Goal: Task Accomplishment & Management: Manage account settings

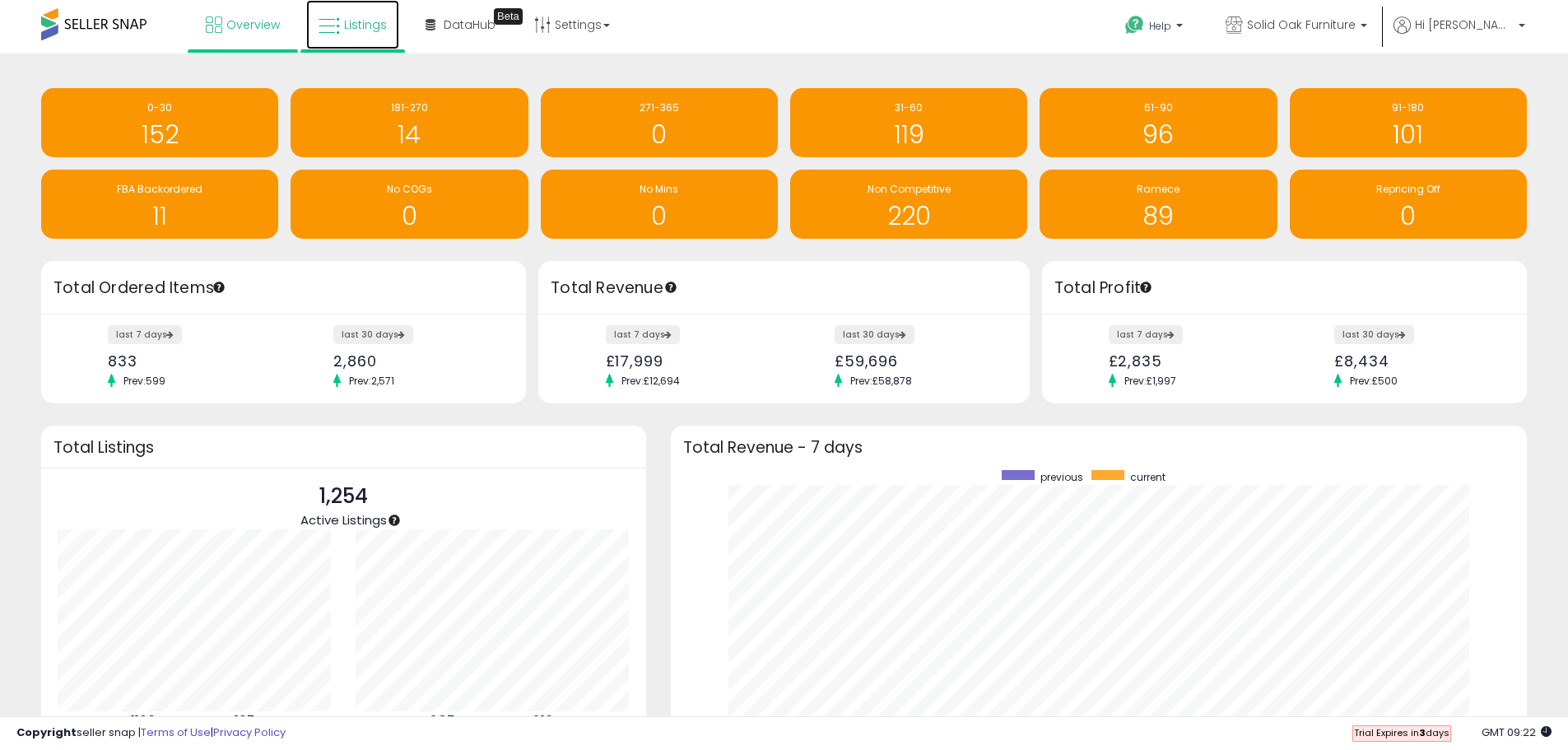
click at [367, 23] on span "Listings" at bounding box center [365, 24] width 43 height 16
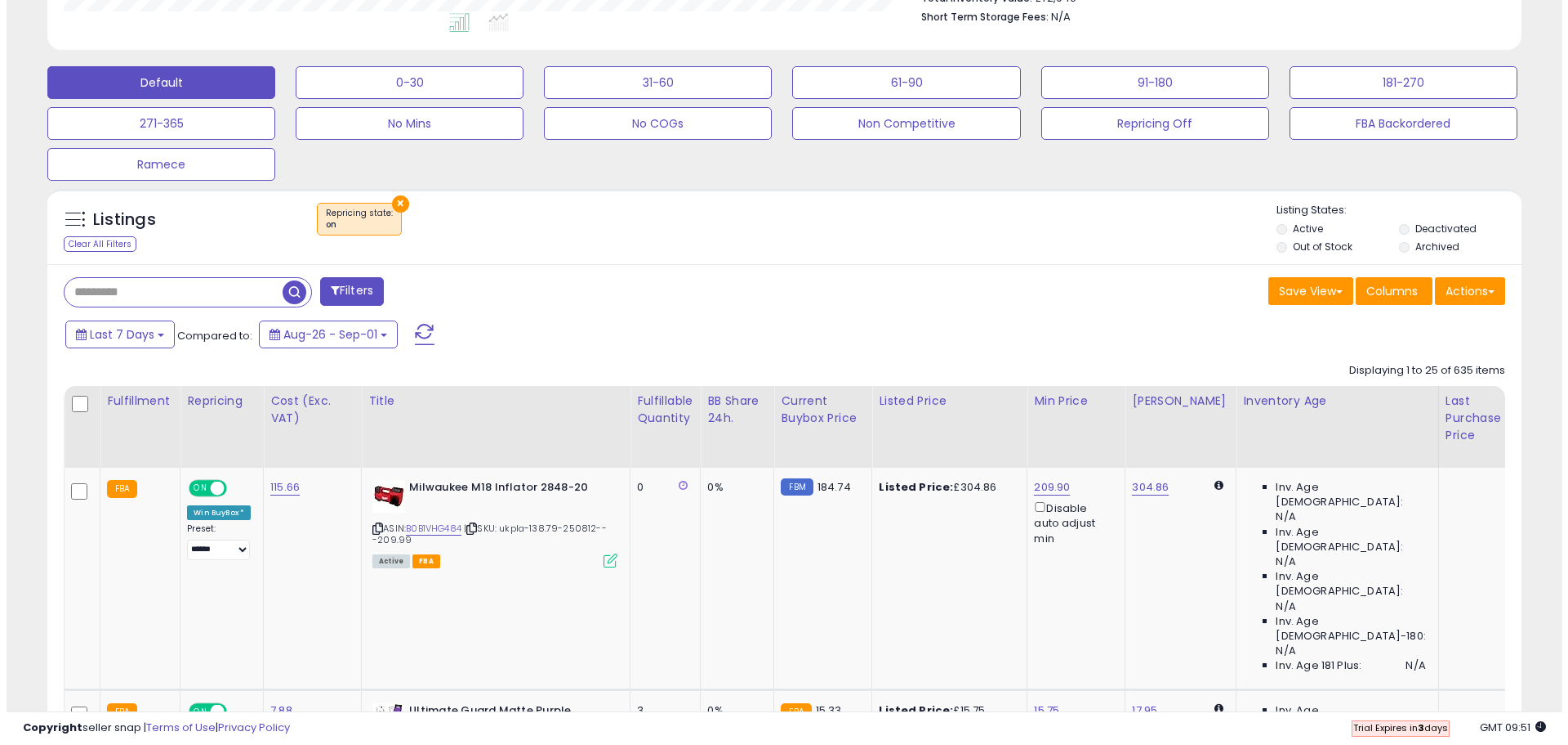
scroll to position [409, 0]
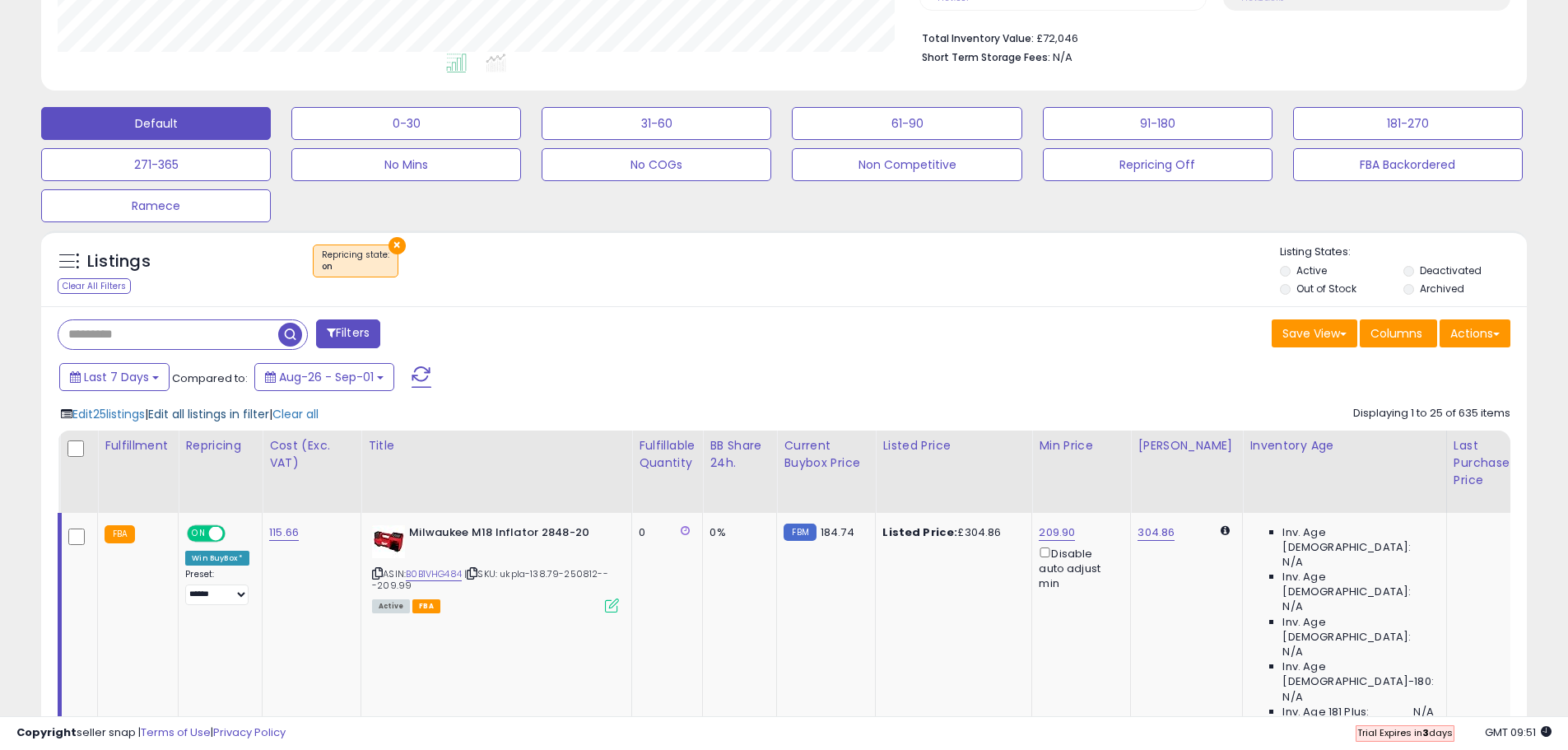
click at [227, 415] on span "Edit all listings in filter" at bounding box center [209, 413] width 121 height 16
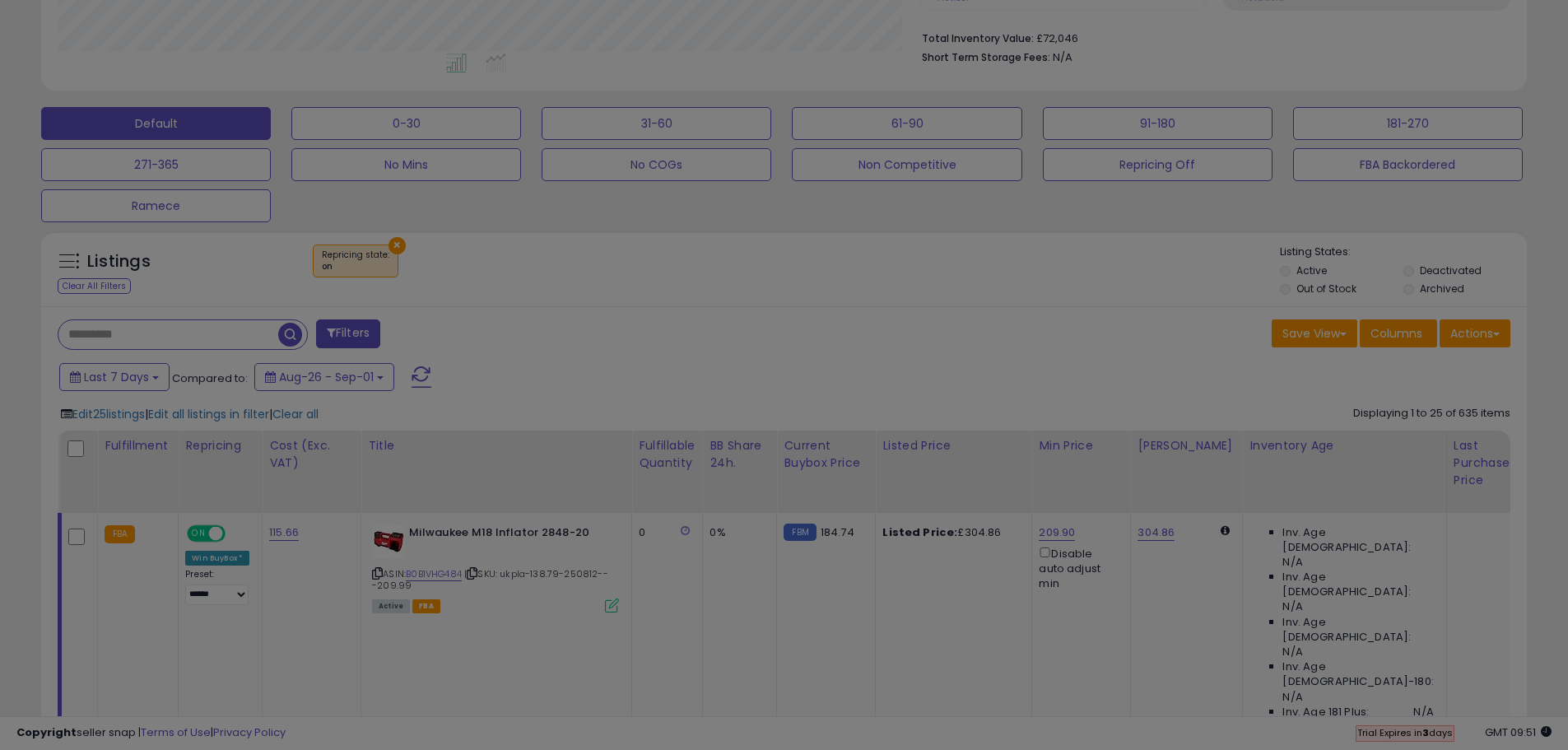
scroll to position [337, 870]
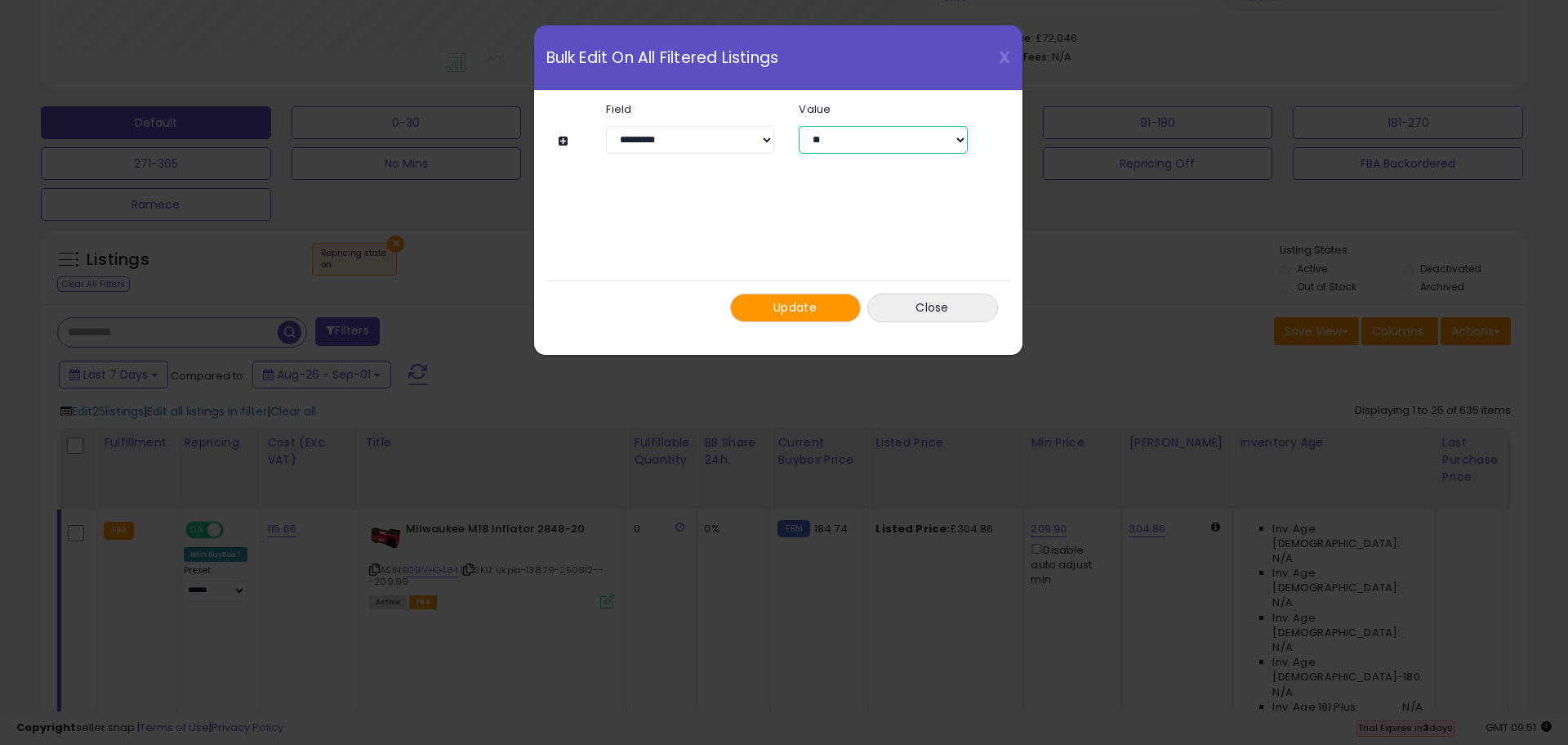
click at [920, 147] on select "** ***" at bounding box center [882, 140] width 168 height 28
select select "***"
click at [799, 126] on select "** ***" at bounding box center [882, 140] width 168 height 28
click at [821, 304] on button "Update" at bounding box center [795, 308] width 130 height 28
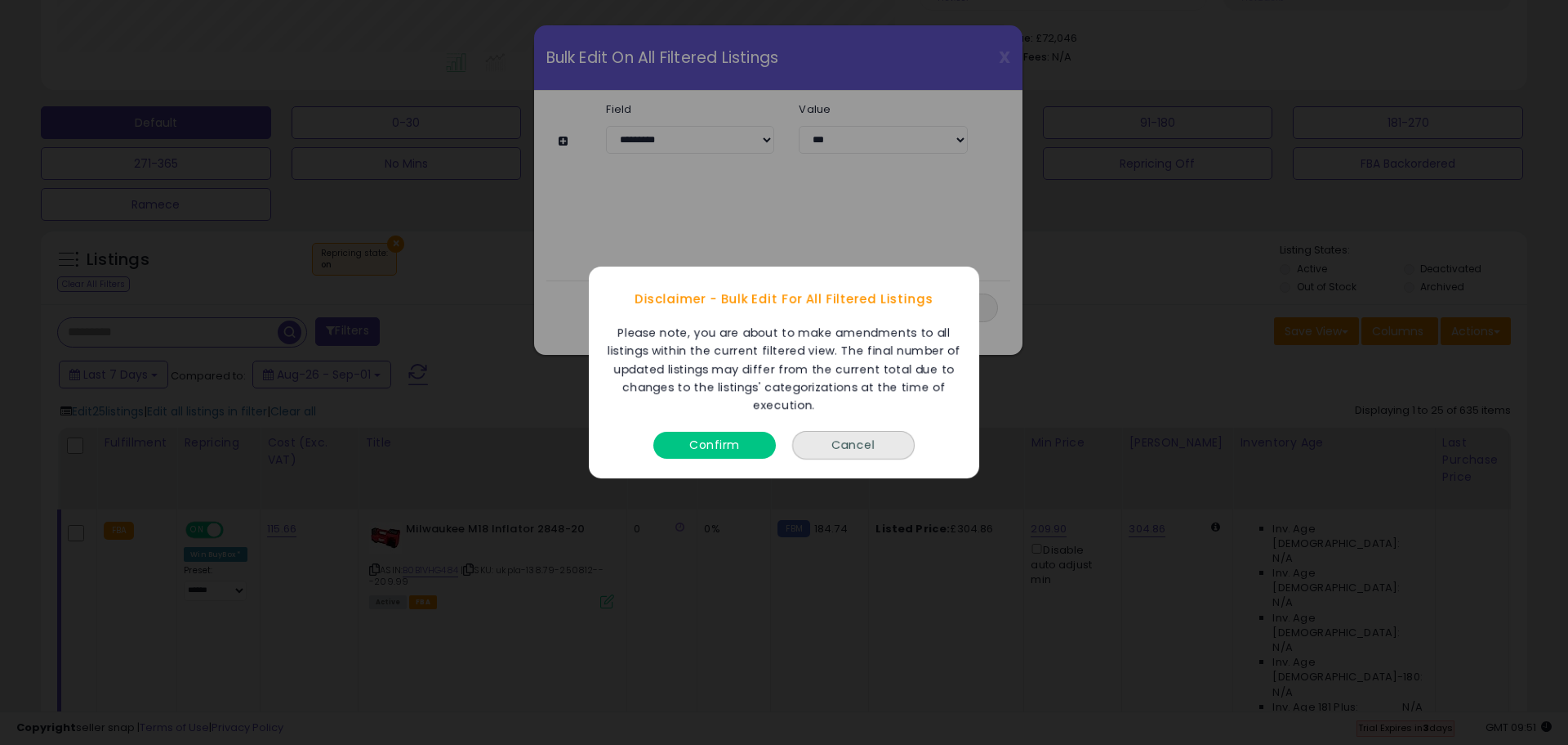
click at [729, 450] on button "Confirm" at bounding box center [715, 445] width 123 height 27
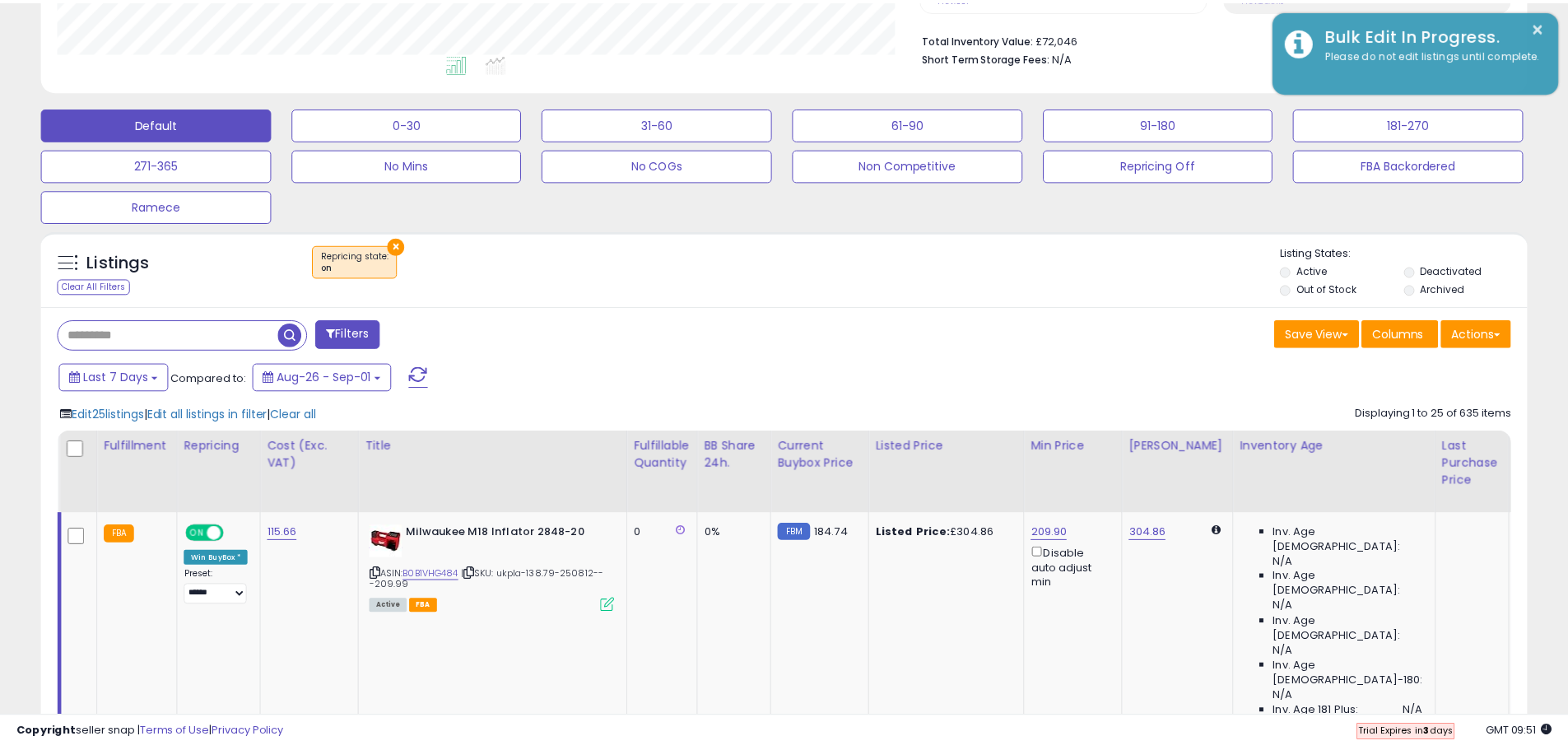
scroll to position [822418, 822384]
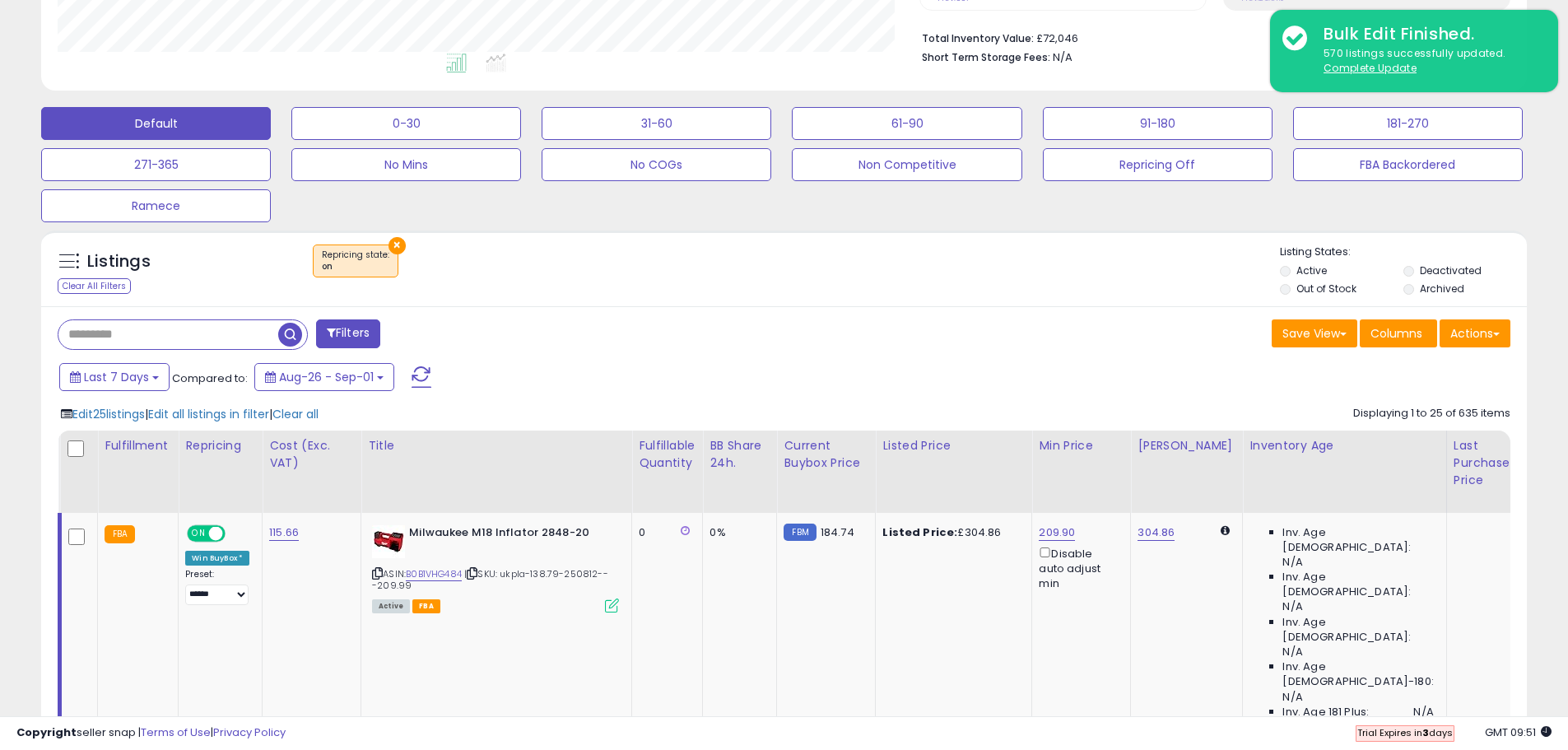
click at [1136, 285] on div "× Repricing state : on" at bounding box center [785, 267] width 988 height 46
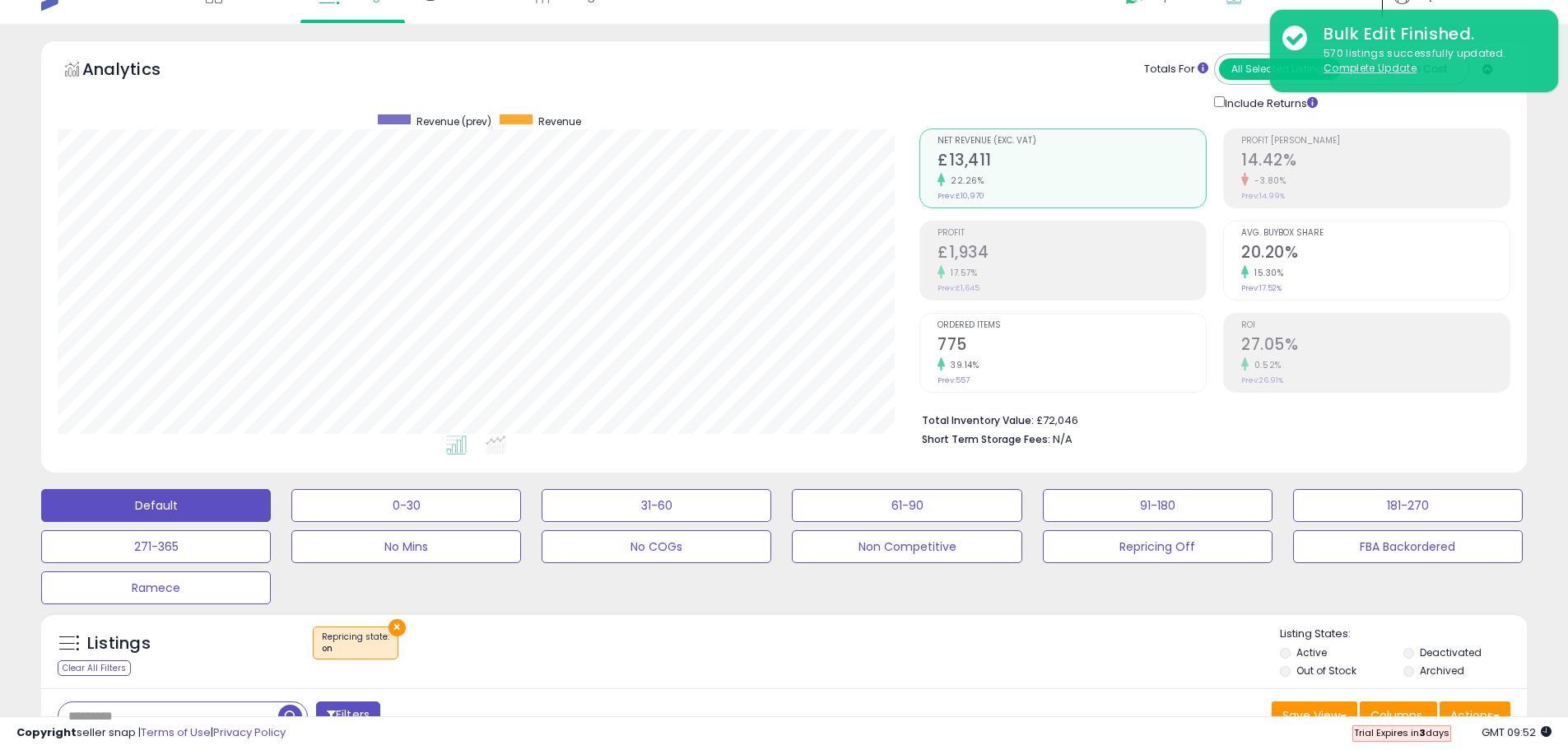
scroll to position [0, 0]
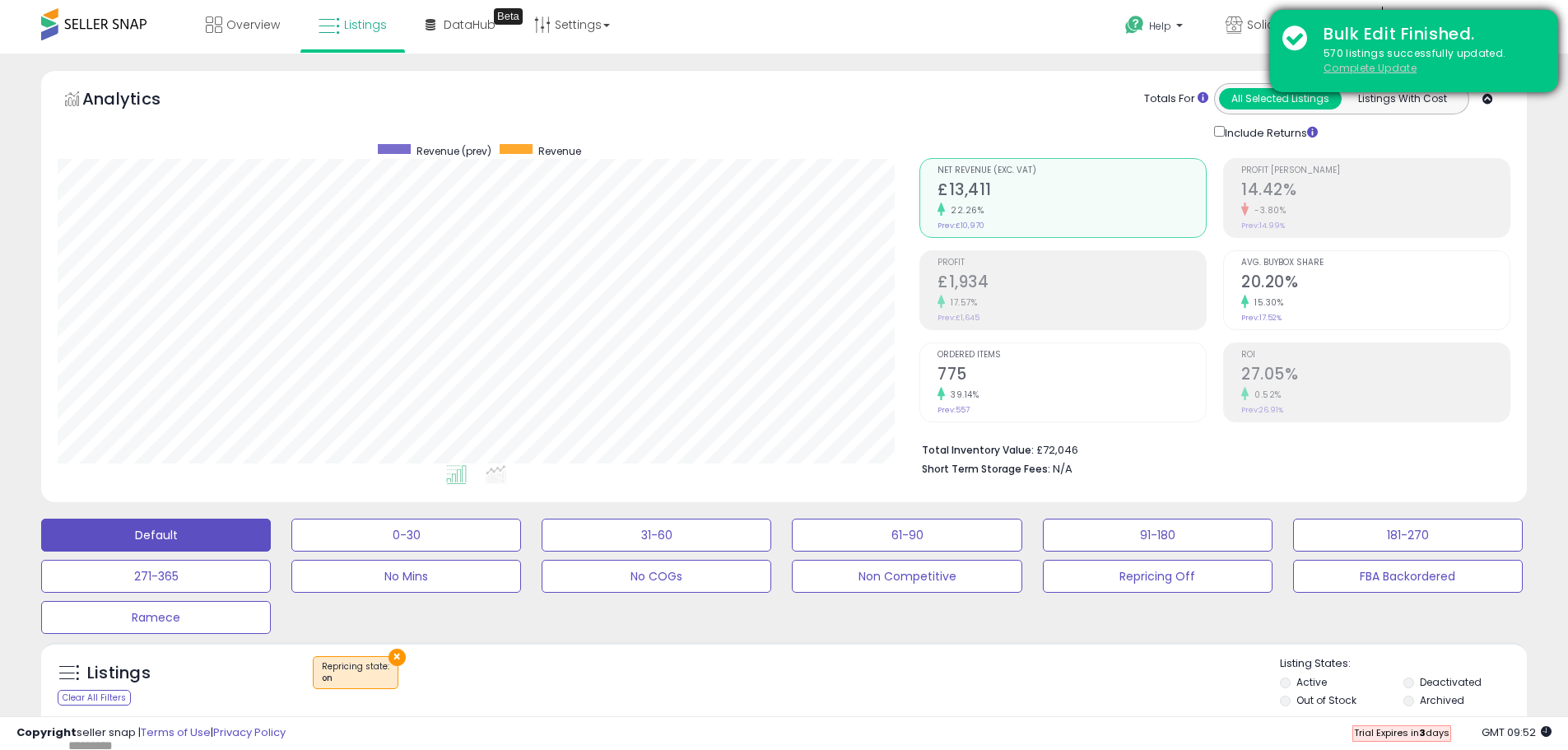
click at [1370, 70] on u "Complete Update" at bounding box center [1370, 67] width 93 height 14
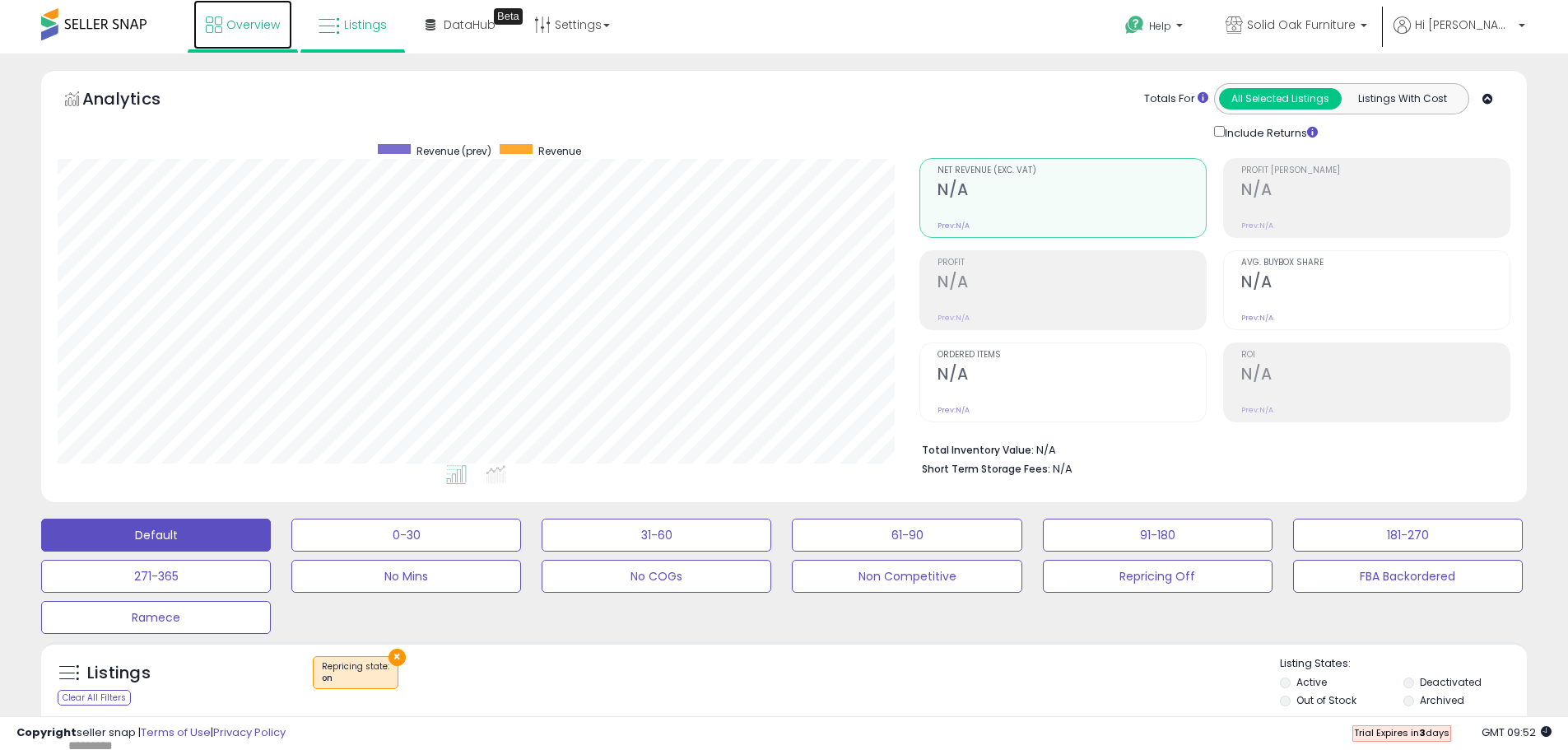
click at [240, 33] on link "Overview" at bounding box center [243, 25] width 99 height 49
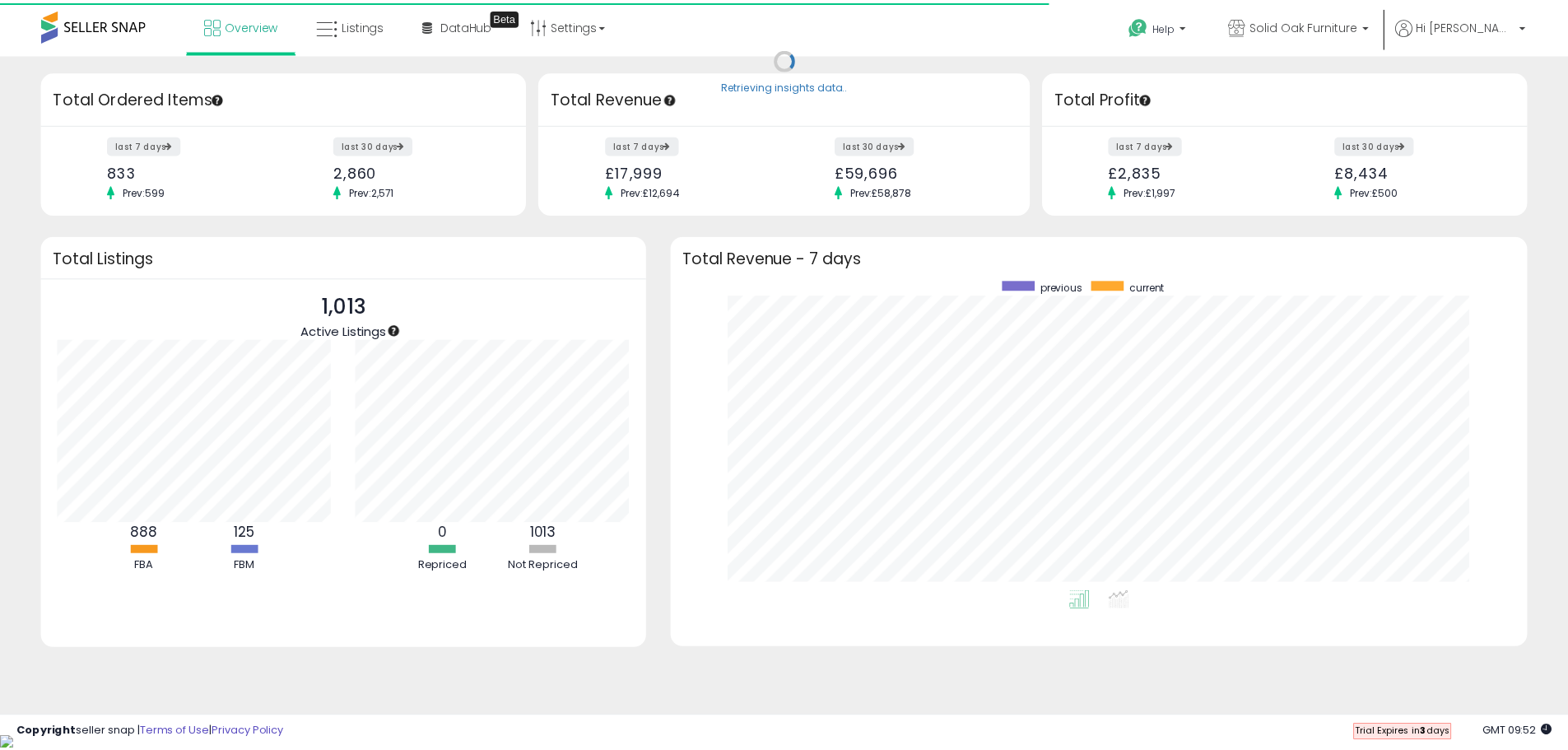
scroll to position [822444, 822423]
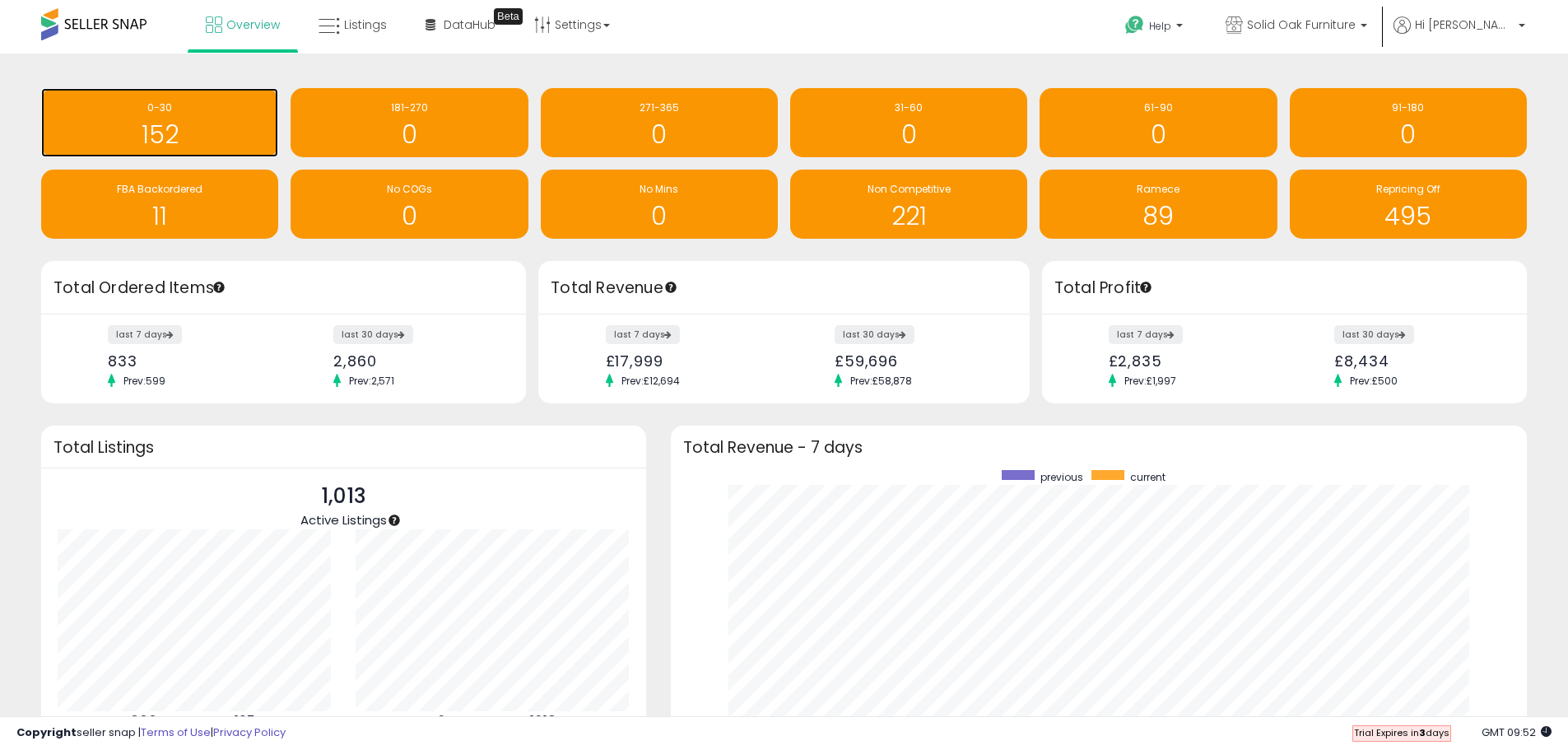
click at [196, 128] on h1 "152" at bounding box center [159, 134] width 220 height 27
